Goal: Information Seeking & Learning: Stay updated

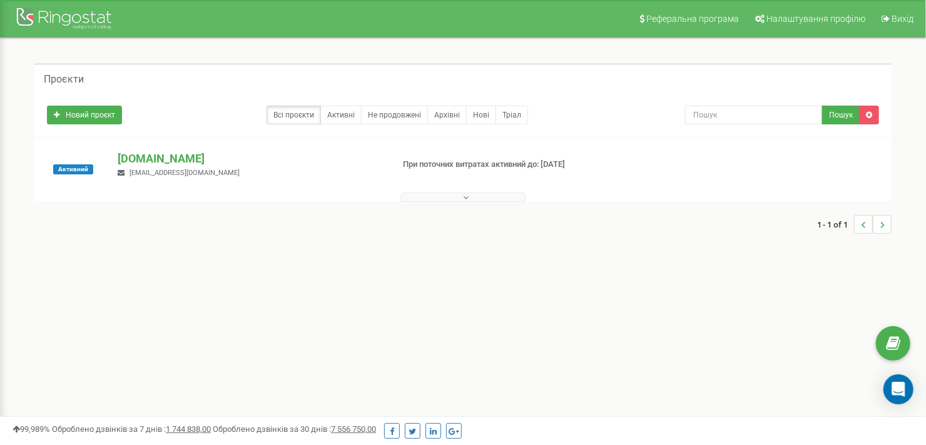
click at [457, 194] on button at bounding box center [462, 197] width 125 height 9
click at [470, 224] on div at bounding box center [468, 221] width 4 height 8
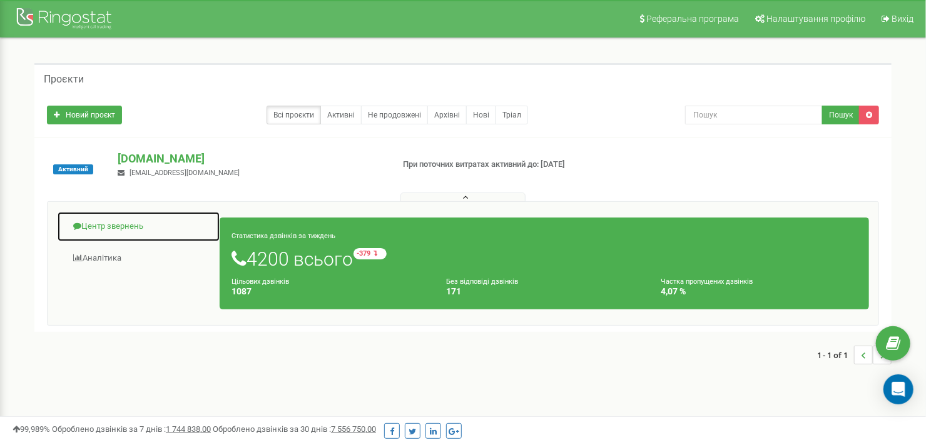
click at [95, 223] on link "Центр звернень" at bounding box center [138, 226] width 163 height 31
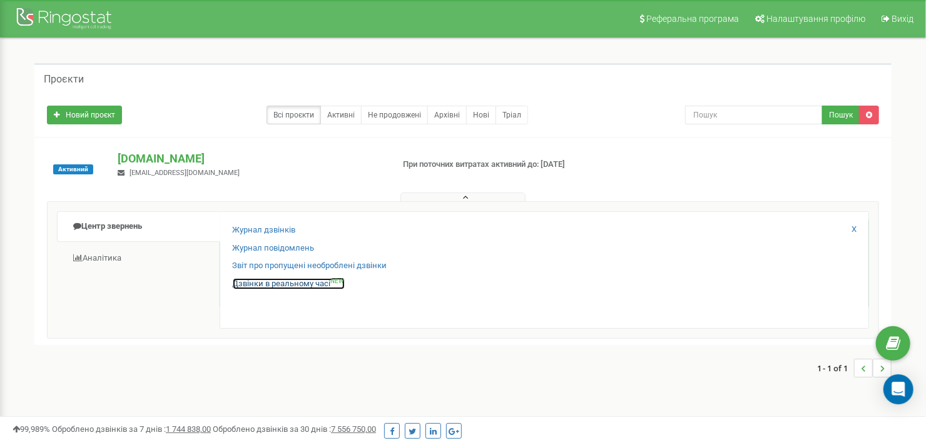
click at [285, 284] on link "Дзвінки в реальному часі NEW" at bounding box center [289, 284] width 112 height 12
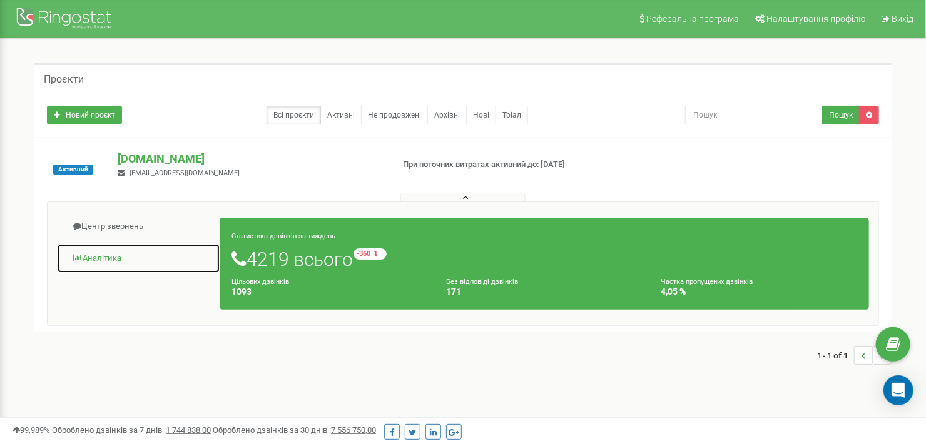
drag, startPoint x: 101, startPoint y: 257, endPoint x: 148, endPoint y: 257, distance: 46.9
click at [101, 257] on link "Аналiтика" at bounding box center [138, 258] width 163 height 31
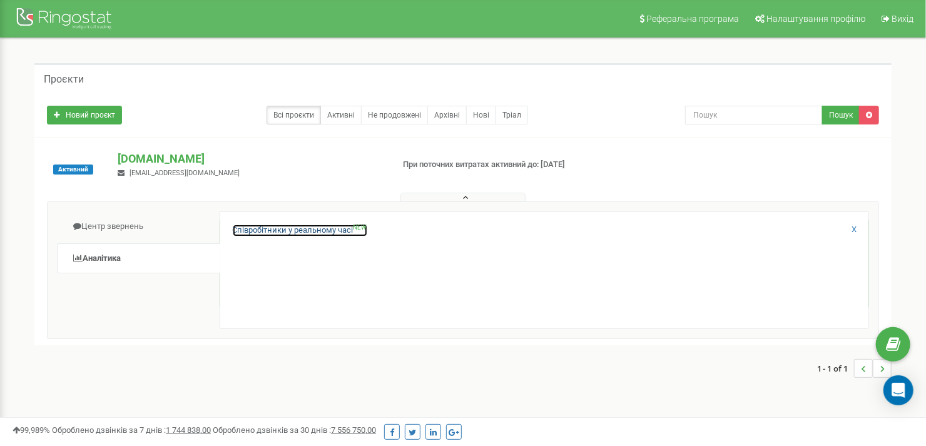
click at [302, 228] on link "Співробітники у реальному часі NEW" at bounding box center [300, 231] width 135 height 12
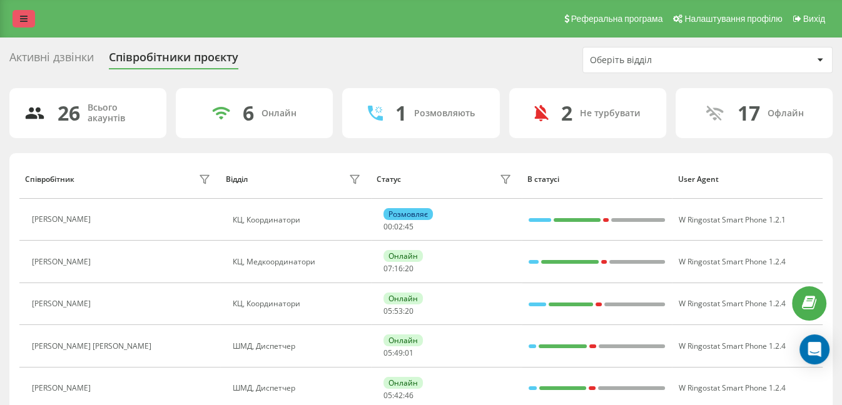
click at [24, 17] on icon at bounding box center [24, 18] width 8 height 9
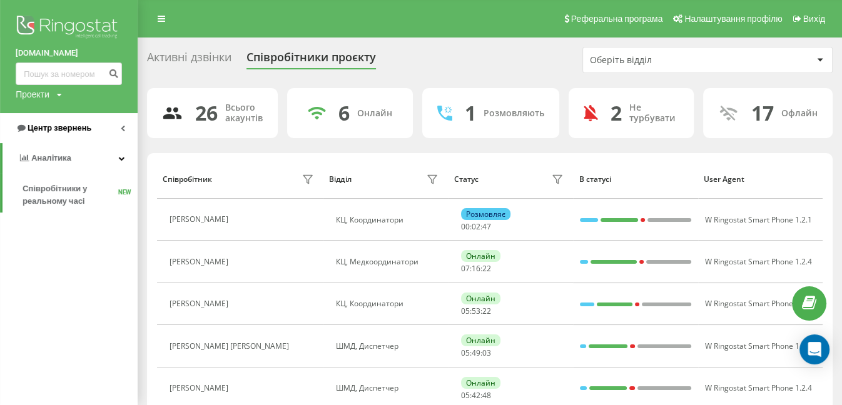
click at [60, 128] on span "Центр звернень" at bounding box center [60, 127] width 64 height 9
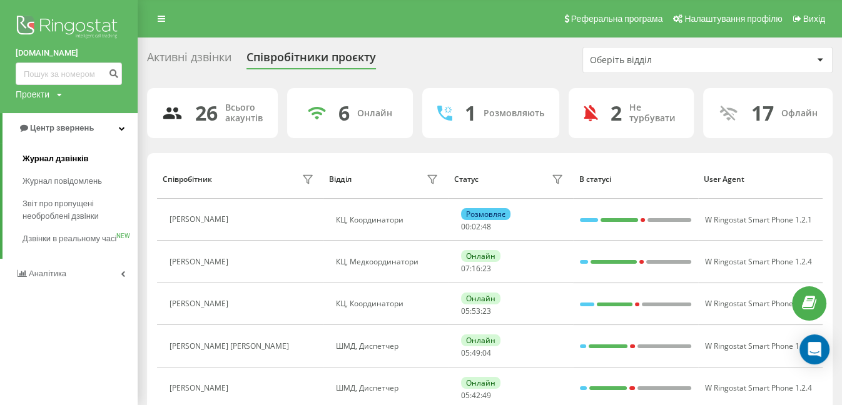
click at [57, 160] on span "Журнал дзвінків" at bounding box center [56, 159] width 66 height 13
click at [63, 160] on span "Журнал дзвінків" at bounding box center [56, 159] width 66 height 13
click at [48, 238] on span "Дзвінки в реальному часі" at bounding box center [70, 245] width 95 height 25
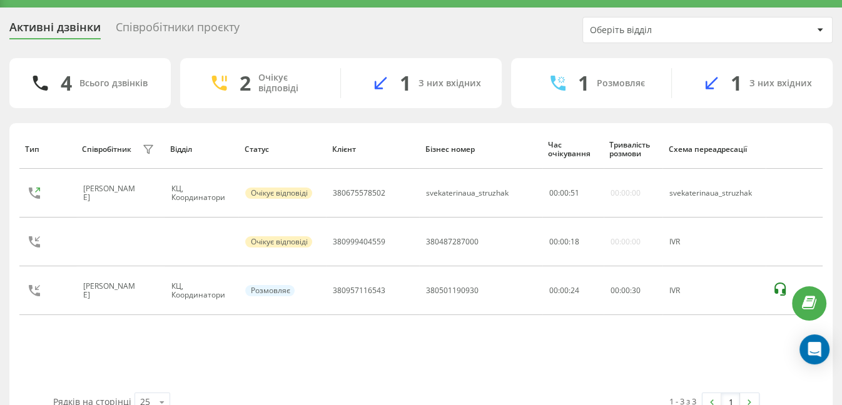
scroll to position [57, 0]
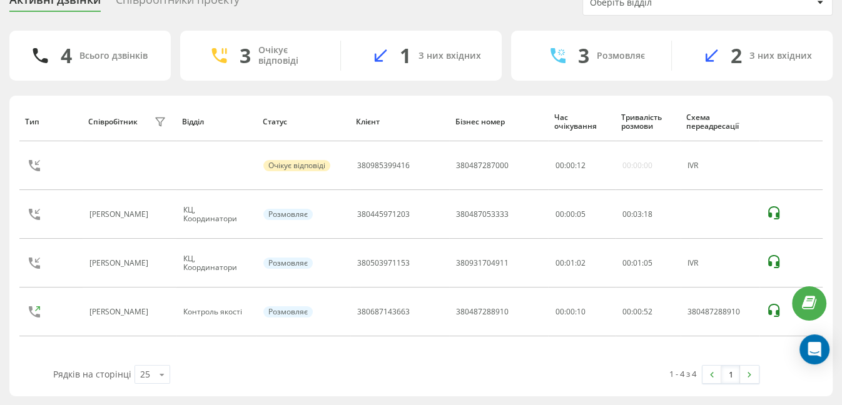
scroll to position [83, 0]
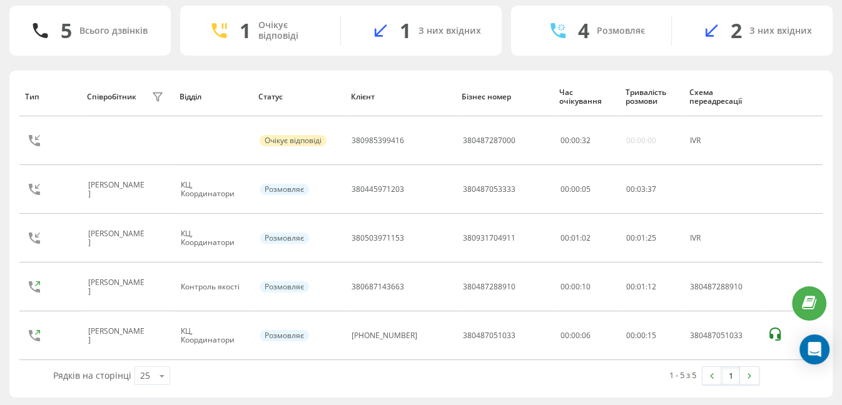
scroll to position [58, 0]
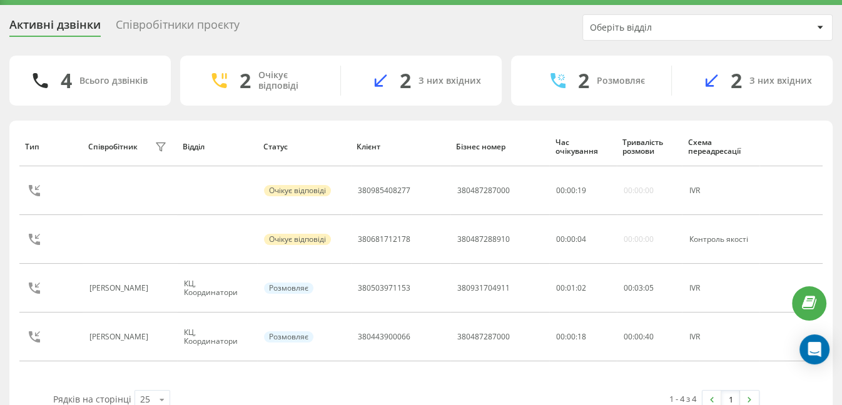
scroll to position [39, 0]
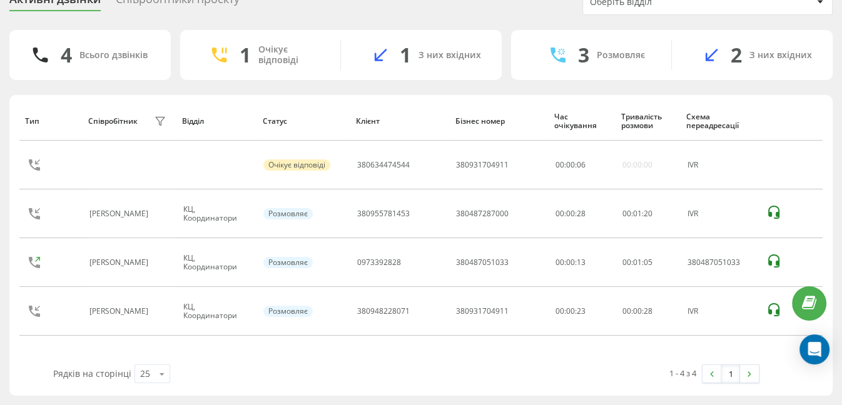
scroll to position [58, 0]
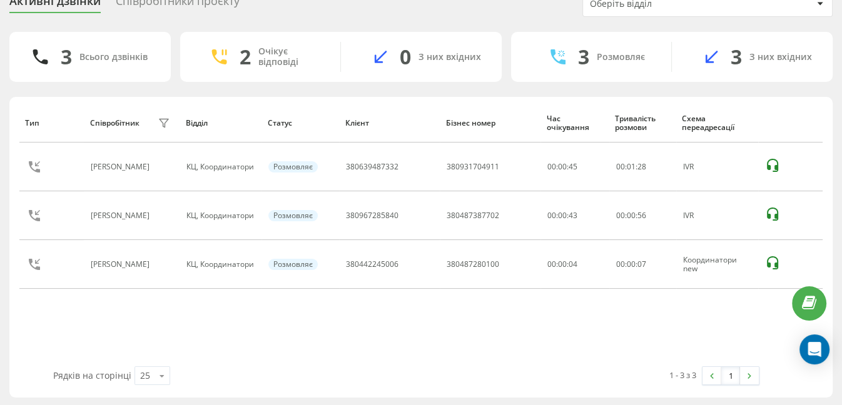
scroll to position [58, 0]
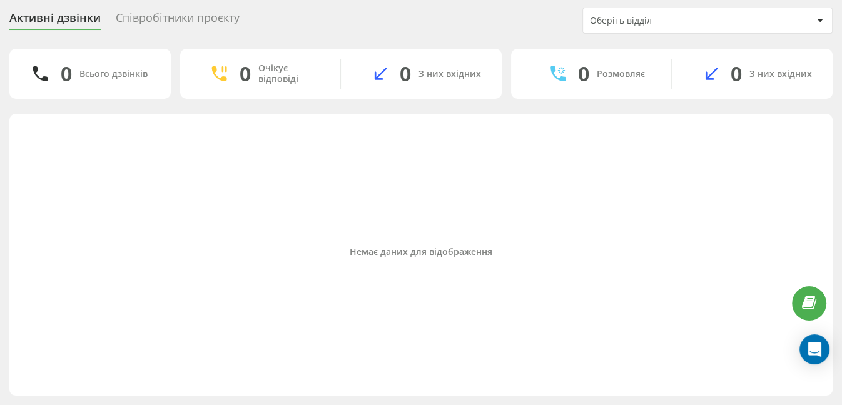
scroll to position [39, 0]
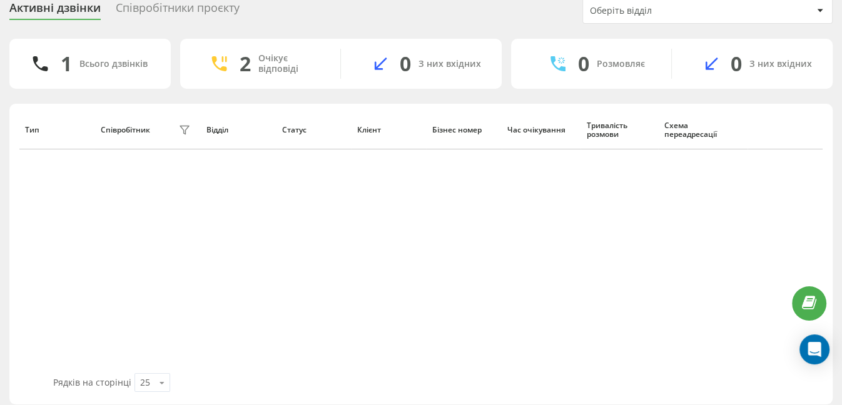
scroll to position [58, 0]
